Goal: Navigation & Orientation: Find specific page/section

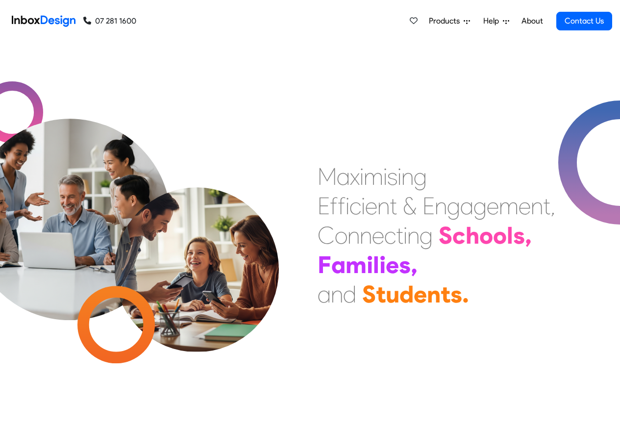
click at [533, 20] on link "About" at bounding box center [532, 21] width 27 height 20
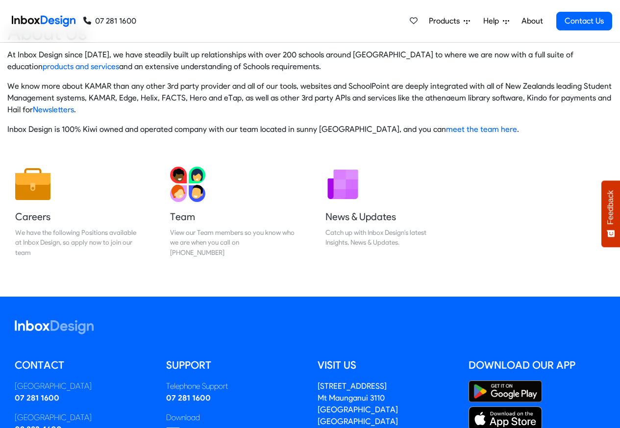
scroll to position [163, 0]
